Goal: Information Seeking & Learning: Find specific fact

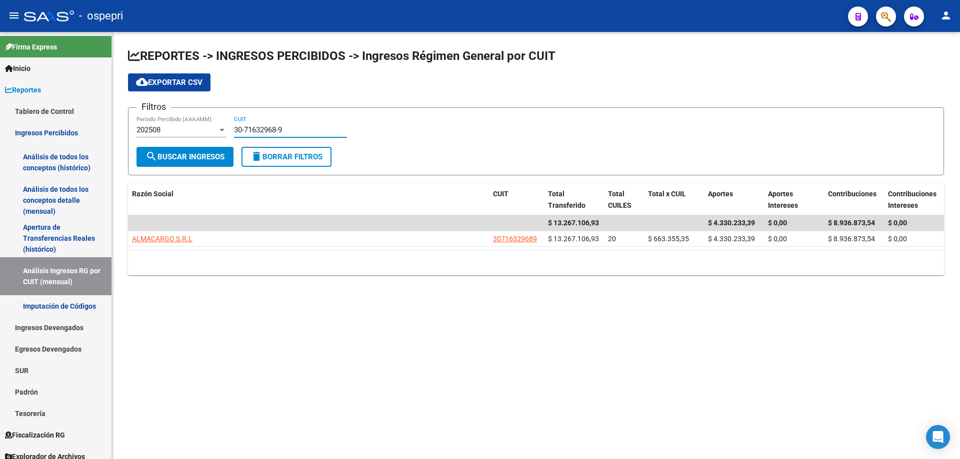
click at [315, 132] on input "30-71632968-9" at bounding box center [290, 129] width 113 height 9
click at [316, 132] on input "30-71632968-9" at bounding box center [290, 129] width 113 height 9
paste input "422823-0"
type input "30-71422823-0"
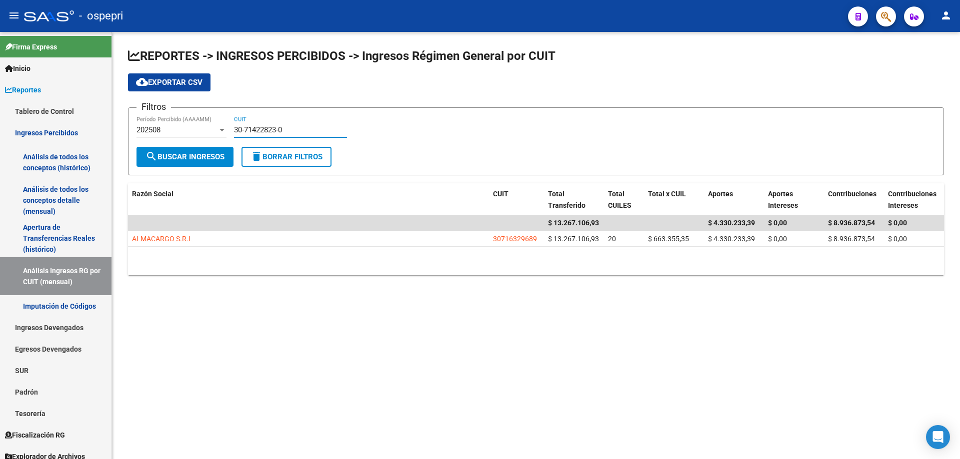
click at [202, 156] on span "search Buscar Ingresos" at bounding box center [184, 156] width 79 height 9
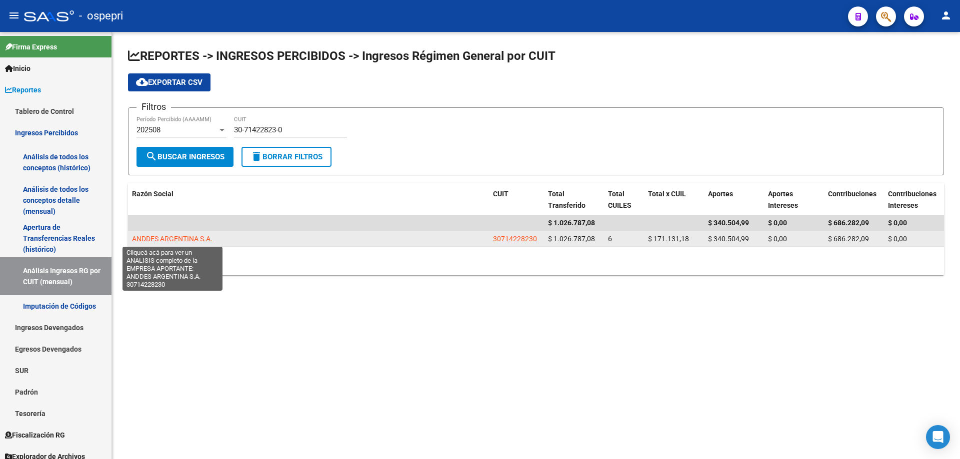
click at [159, 239] on span "ANDDES ARGENTINA S.A." at bounding box center [172, 239] width 80 height 8
type textarea "30714228230"
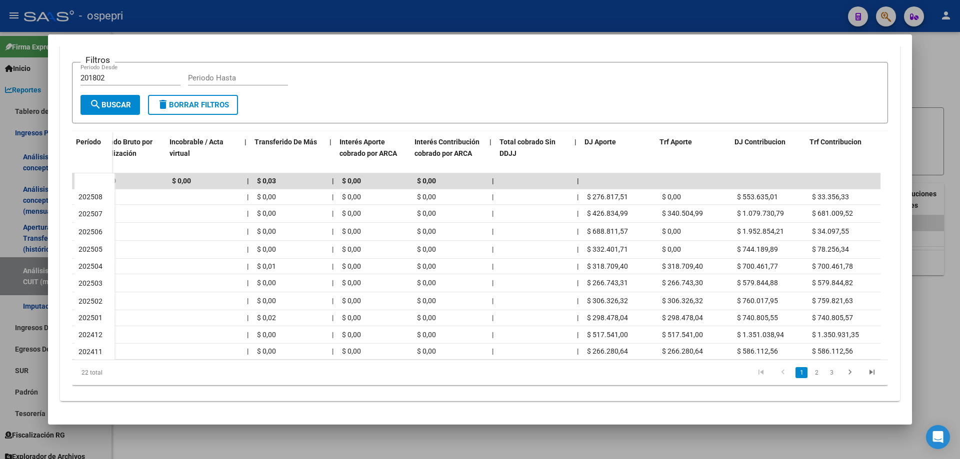
scroll to position [0, 426]
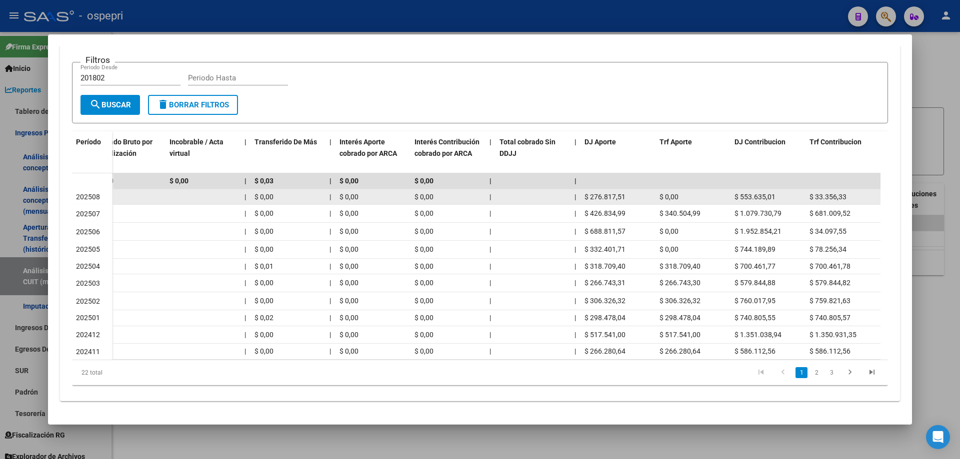
drag, startPoint x: 628, startPoint y: 188, endPoint x: 587, endPoint y: 191, distance: 41.1
click at [587, 191] on div "$ 276.817,51" at bounding box center [617, 196] width 67 height 11
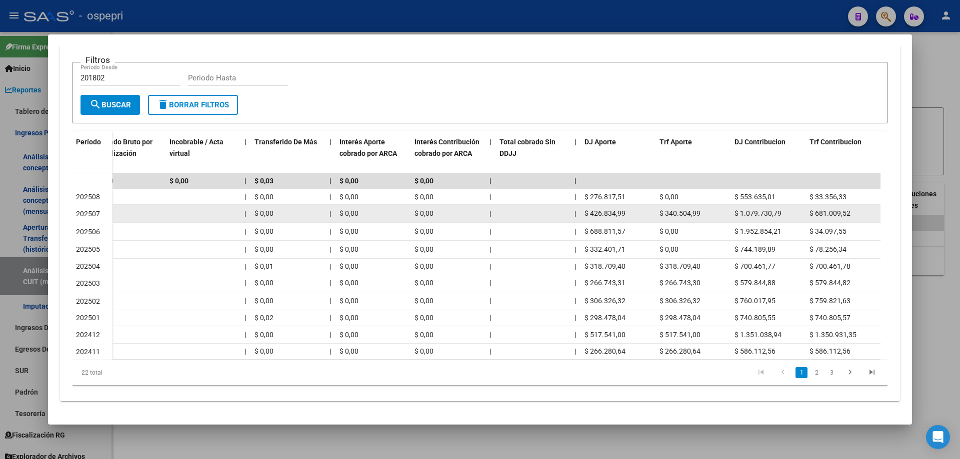
copy span "276.817,51"
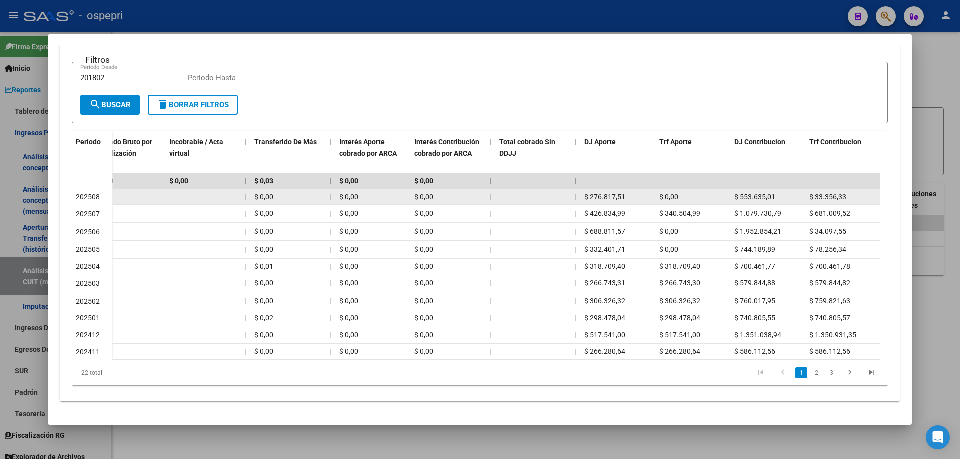
drag, startPoint x: 776, startPoint y: 192, endPoint x: 740, endPoint y: 193, distance: 36.0
click at [740, 193] on div "$ 553.635,01" at bounding box center [767, 196] width 67 height 11
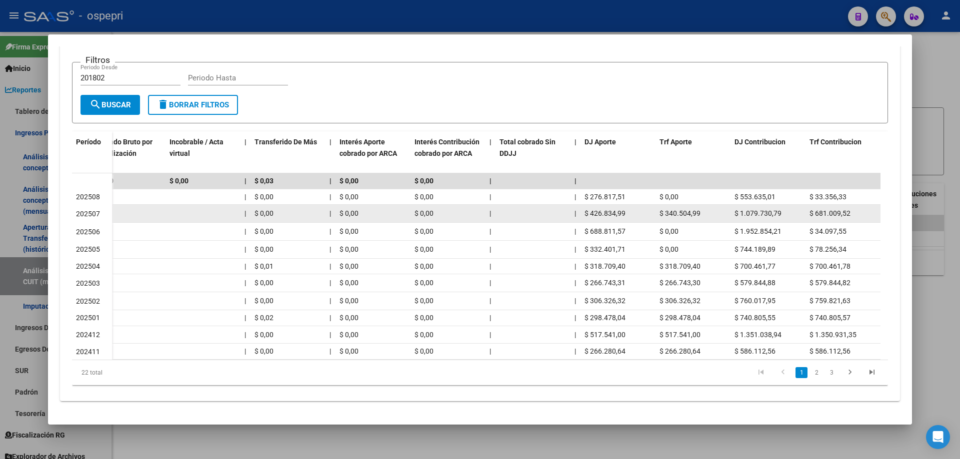
copy span "553.635,01"
